Goal: Check status: Check status

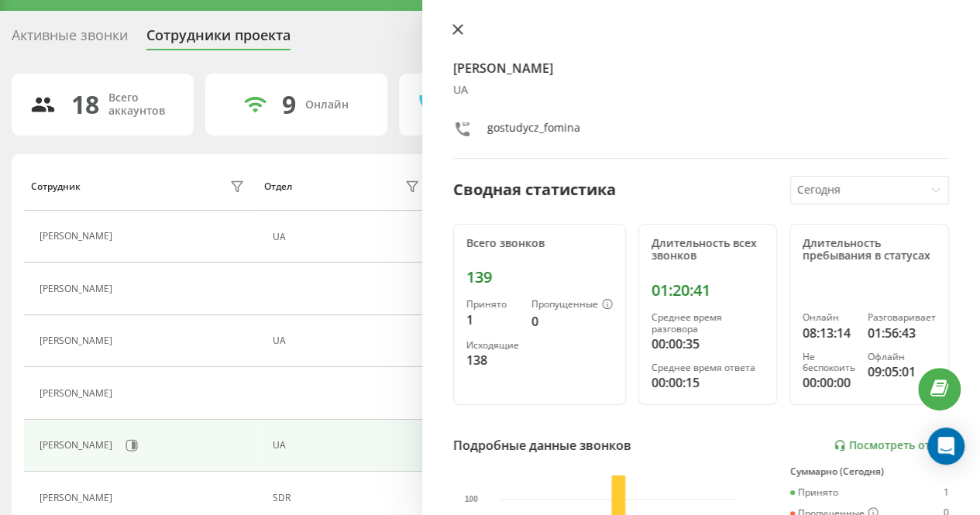
click at [459, 33] on icon at bounding box center [458, 29] width 11 height 11
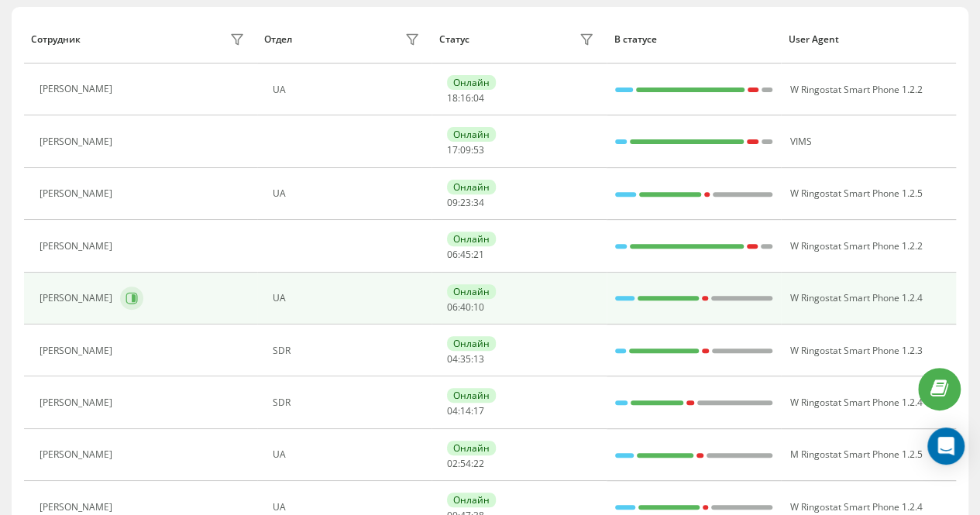
scroll to position [191, 0]
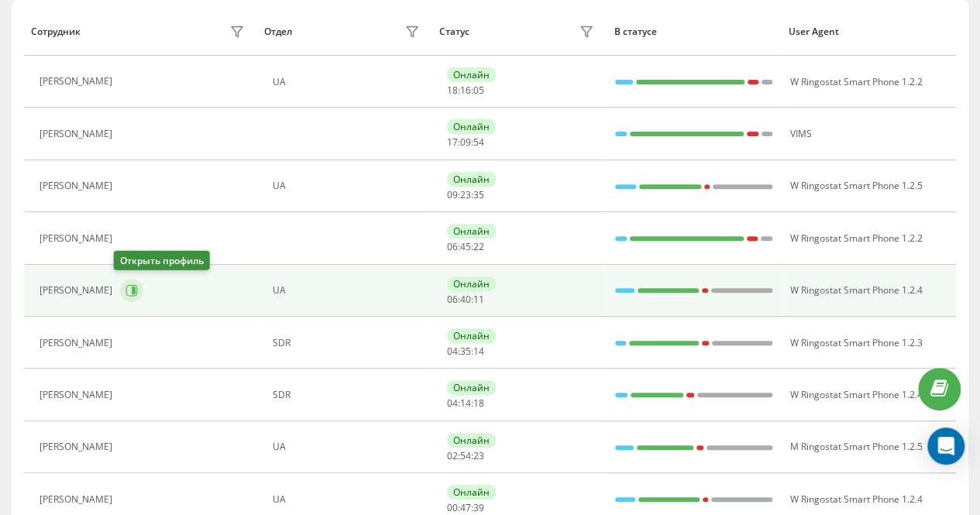
click at [126, 287] on icon at bounding box center [132, 290] width 12 height 12
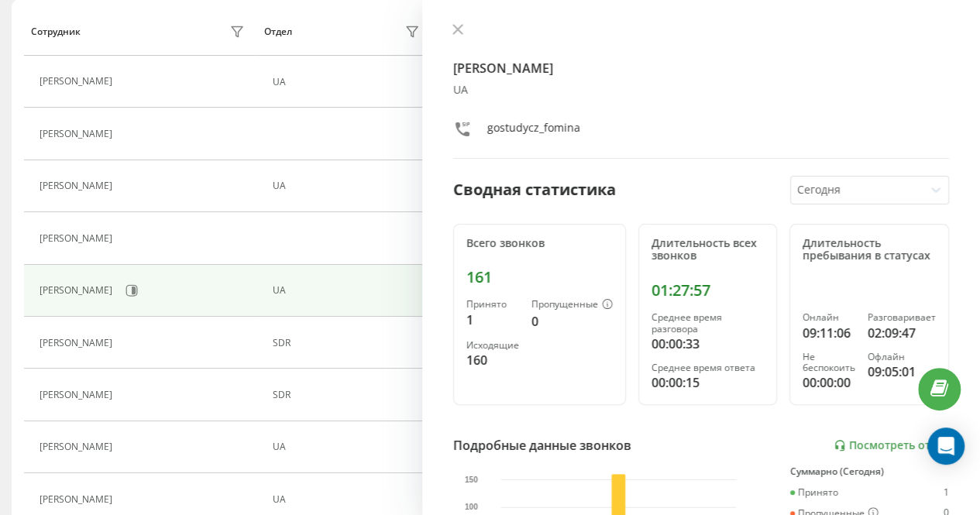
click at [454, 29] on icon at bounding box center [458, 29] width 11 height 11
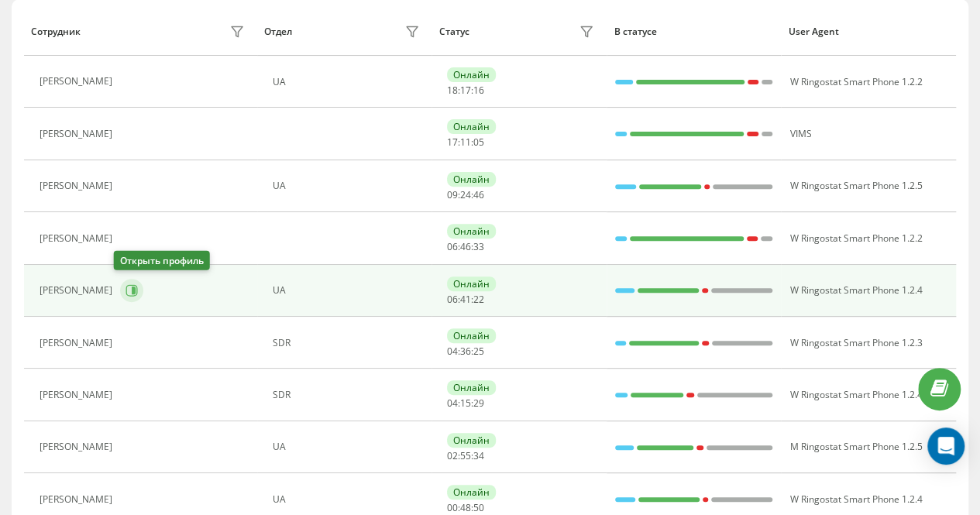
click at [126, 289] on icon at bounding box center [132, 290] width 12 height 12
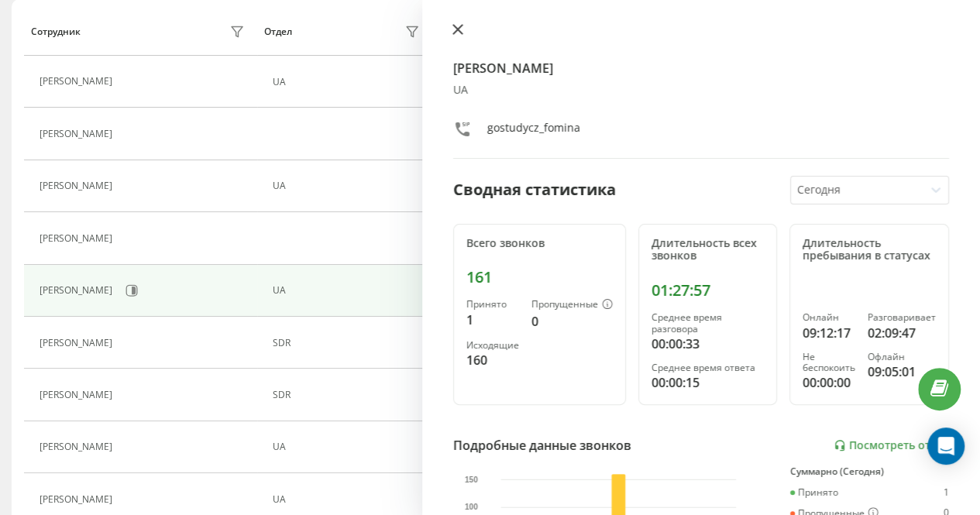
click at [458, 26] on icon at bounding box center [458, 29] width 11 height 11
